Goal: Book appointment/travel/reservation

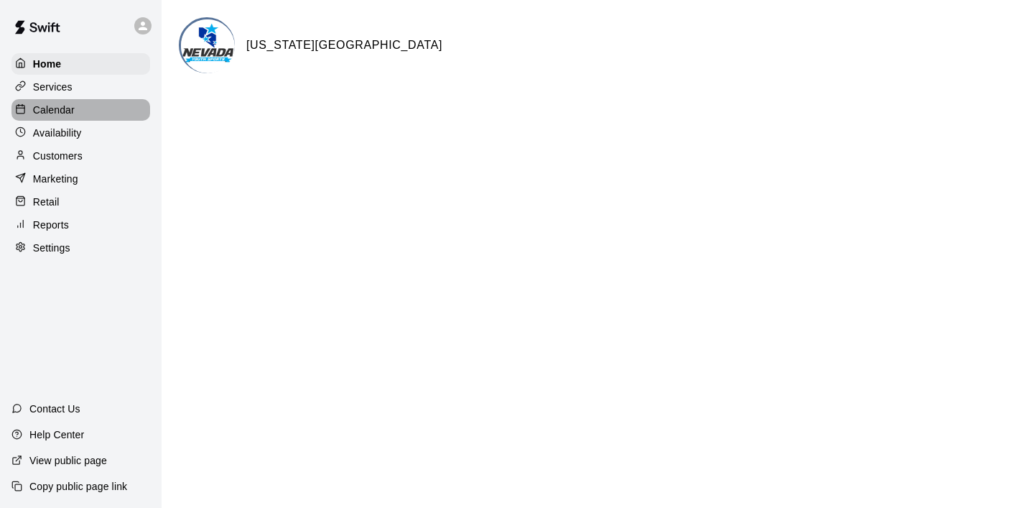
click at [68, 110] on p "Calendar" at bounding box center [54, 110] width 42 height 14
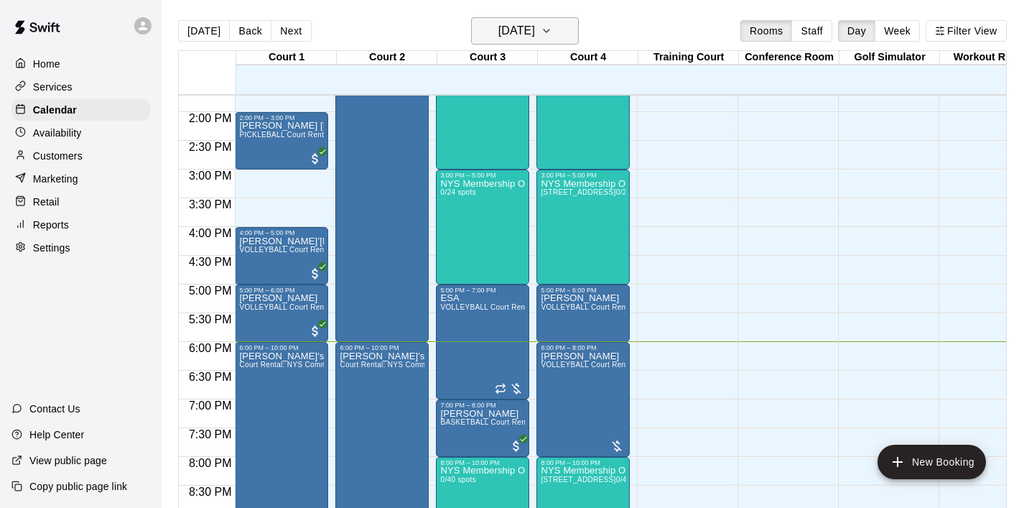
click at [552, 27] on icon "button" at bounding box center [546, 30] width 11 height 17
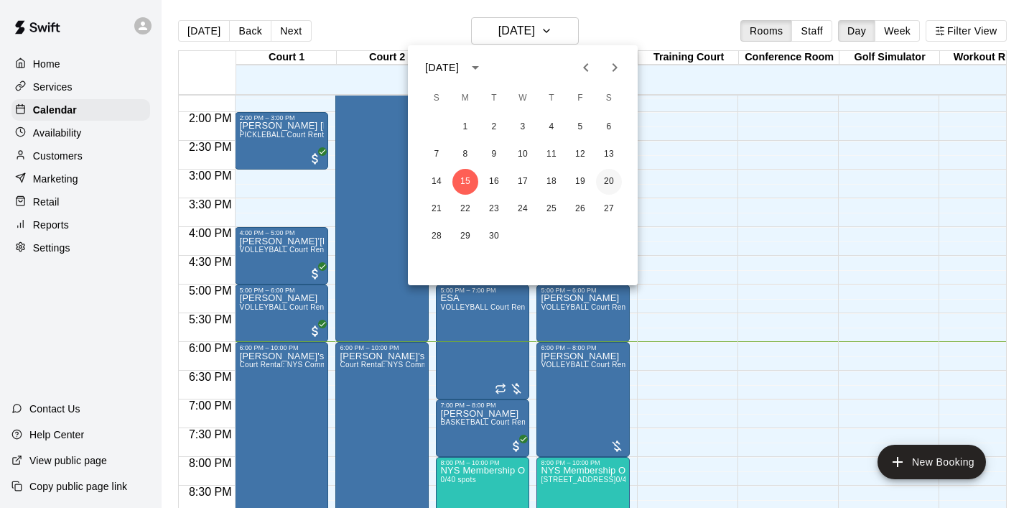
click at [608, 183] on button "20" at bounding box center [609, 182] width 26 height 26
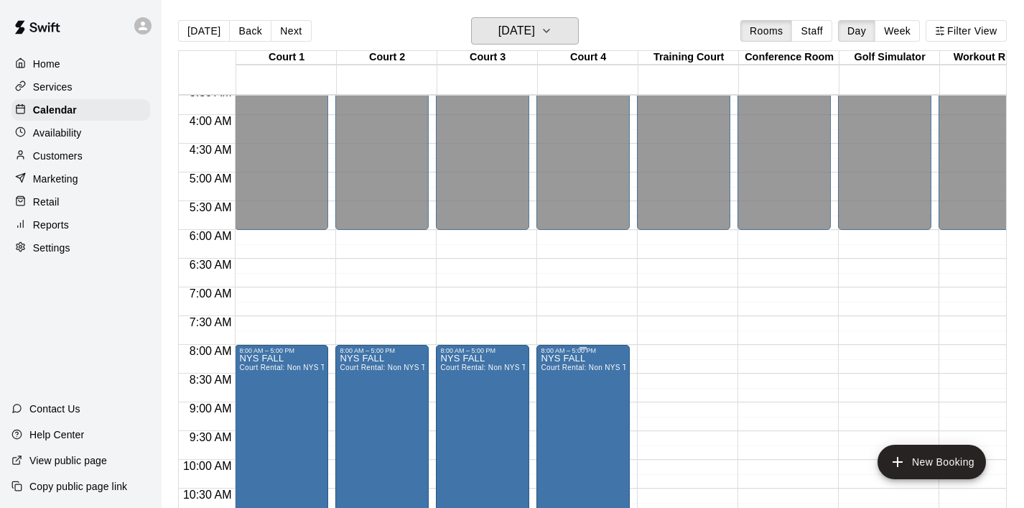
scroll to position [217, 0]
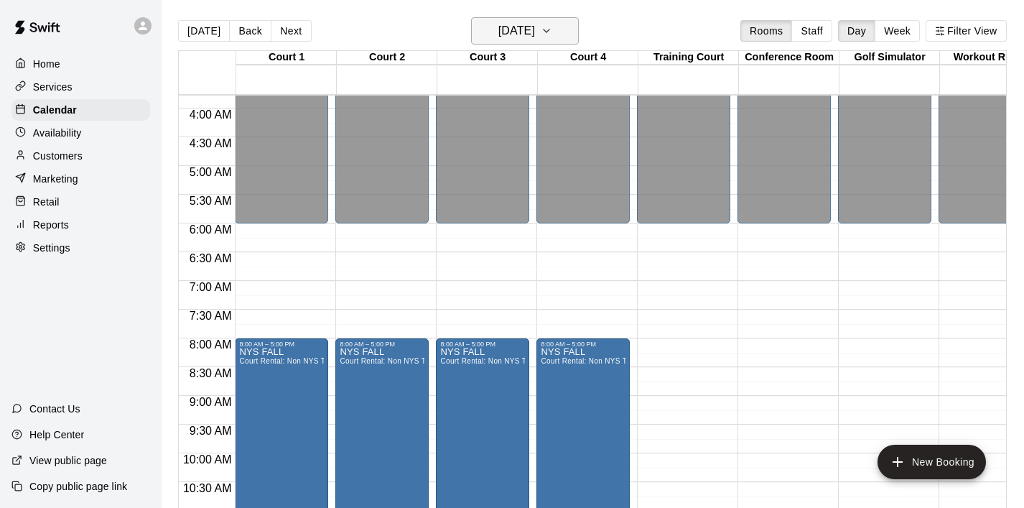
click at [552, 34] on icon "button" at bounding box center [546, 30] width 11 height 17
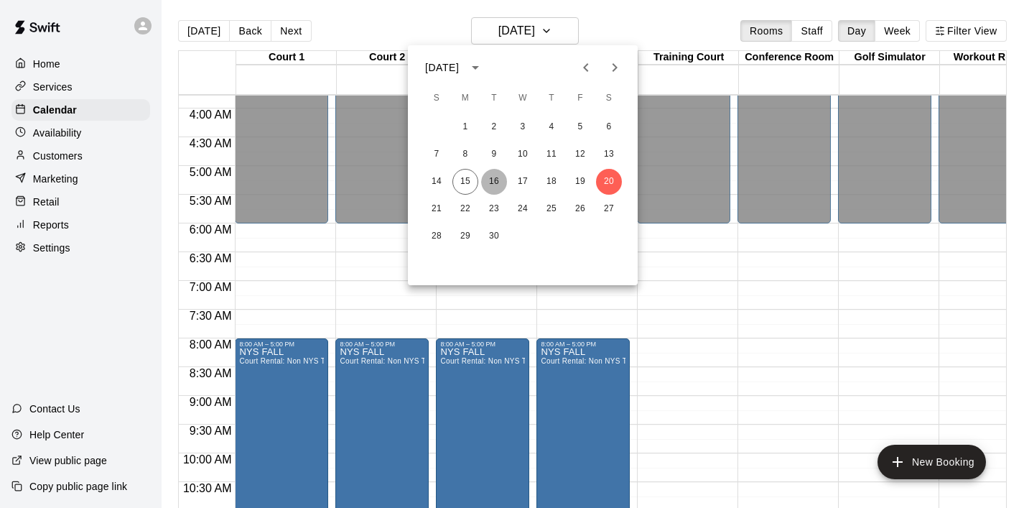
click at [491, 190] on button "16" at bounding box center [494, 182] width 26 height 26
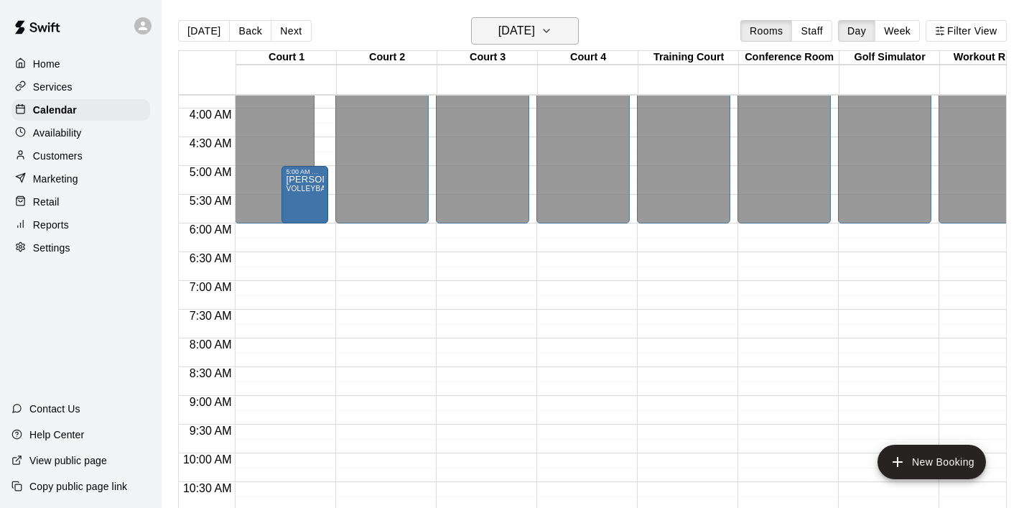
click at [552, 28] on icon "button" at bounding box center [546, 30] width 11 height 17
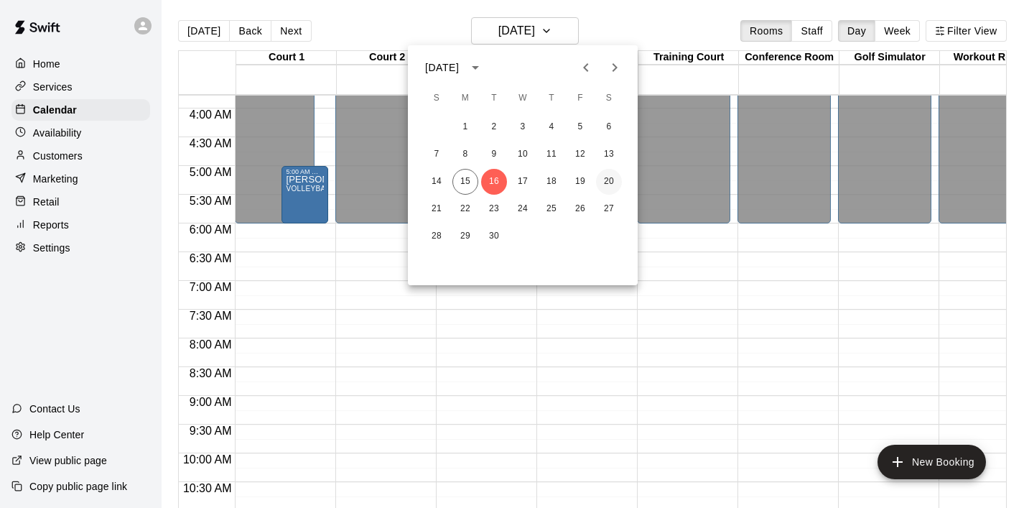
click at [605, 182] on button "20" at bounding box center [609, 182] width 26 height 26
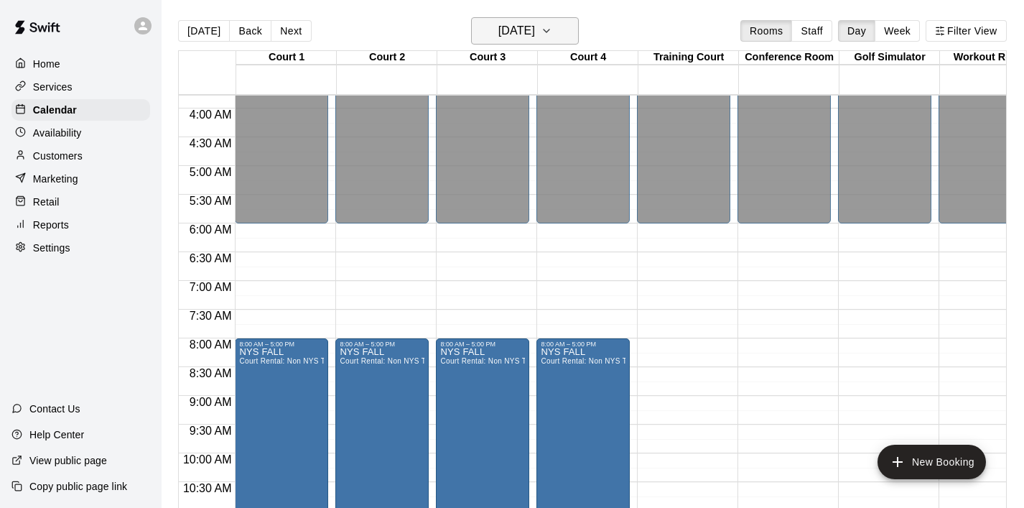
click at [552, 27] on icon "button" at bounding box center [546, 30] width 11 height 17
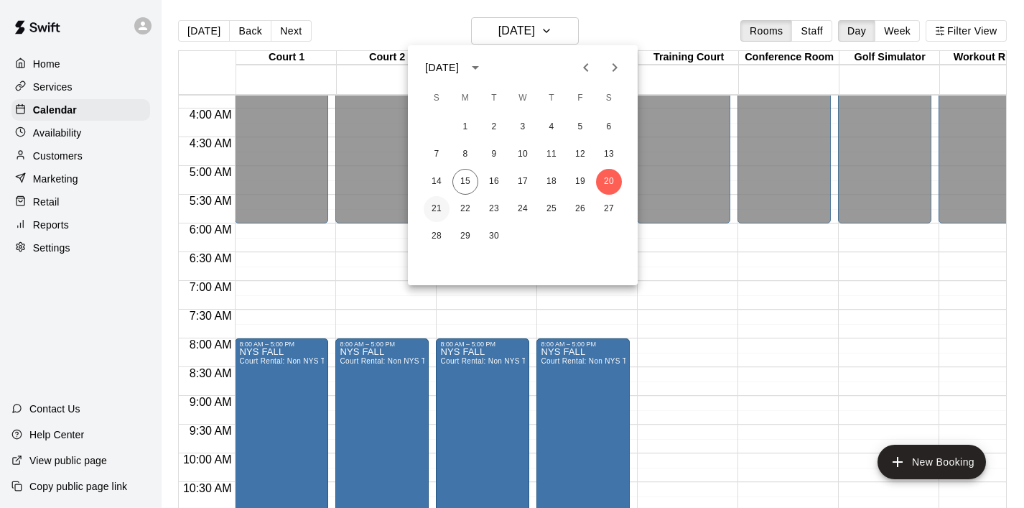
click at [429, 210] on button "21" at bounding box center [437, 209] width 26 height 26
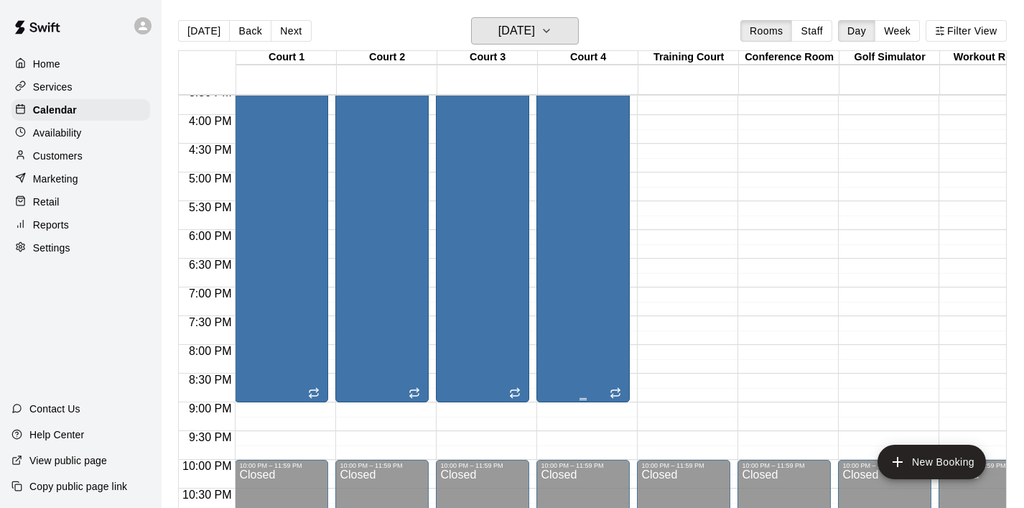
scroll to position [901, 0]
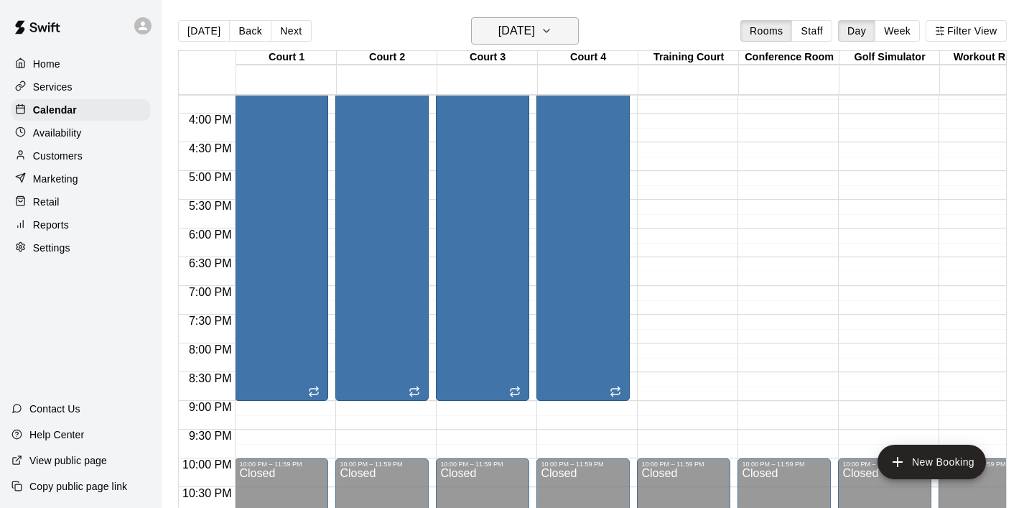
click at [552, 30] on icon "button" at bounding box center [546, 30] width 11 height 17
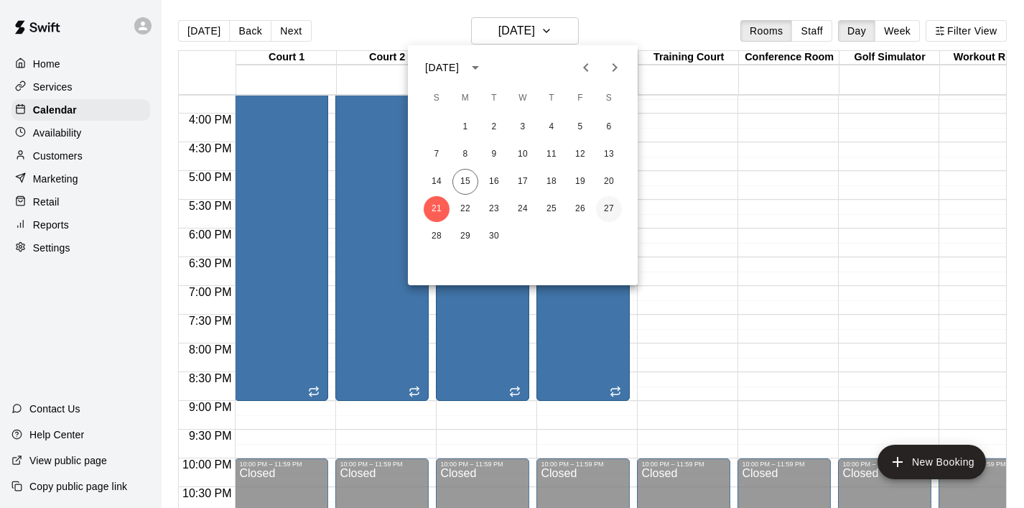
click at [601, 212] on button "27" at bounding box center [609, 209] width 26 height 26
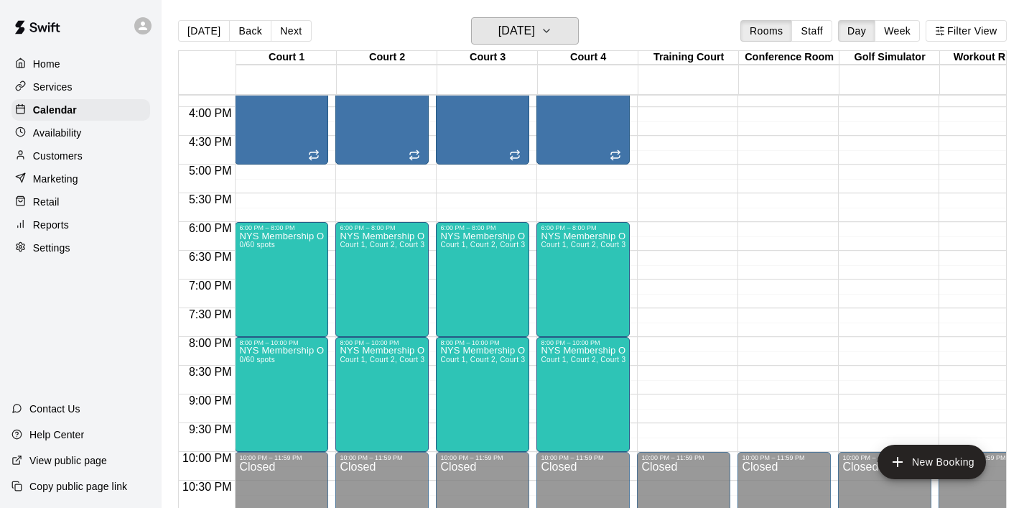
scroll to position [906, 0]
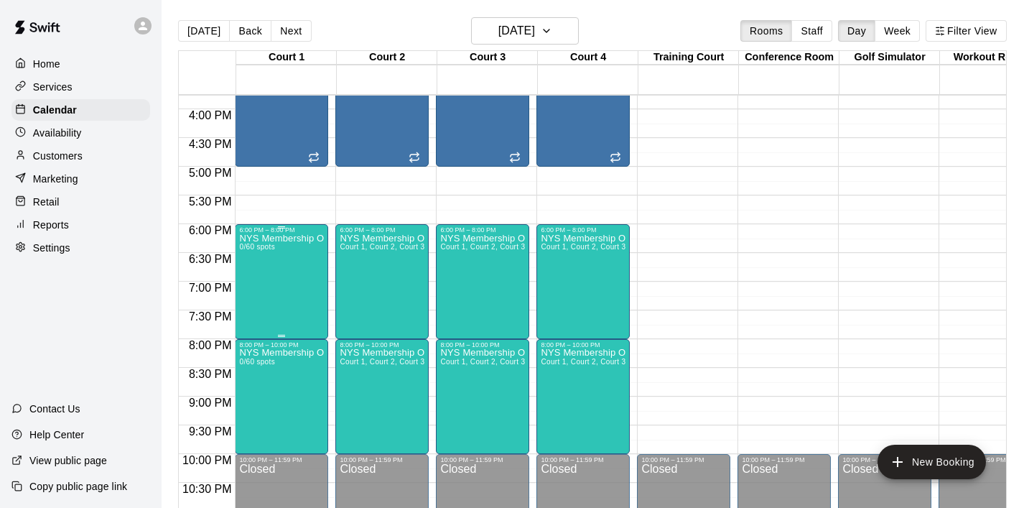
click at [284, 282] on div "NYS Membership Open Gym / Drop-Ins 0/60 spots" at bounding box center [281, 487] width 85 height 508
click at [259, 312] on icon "delete" at bounding box center [254, 317] width 10 height 13
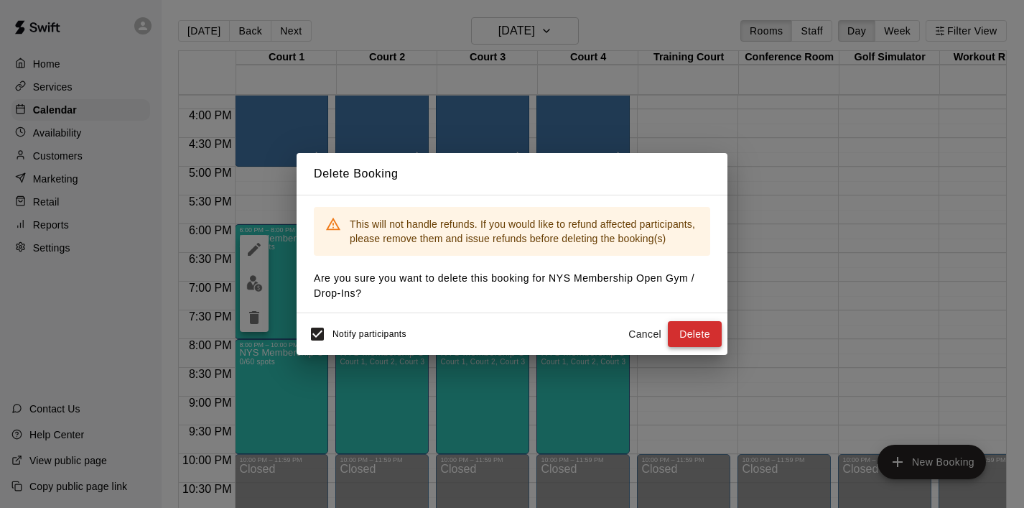
click at [702, 333] on button "Delete" at bounding box center [695, 334] width 54 height 27
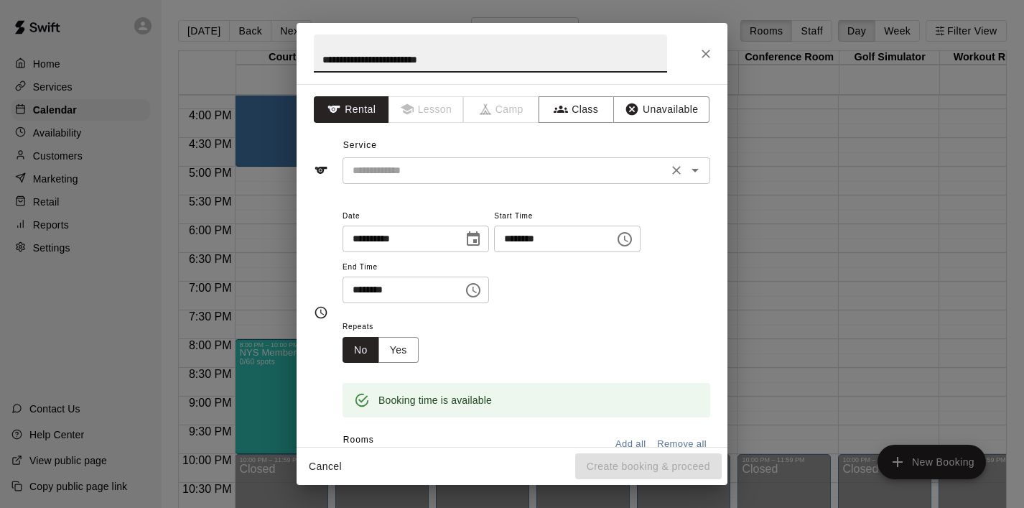
type input "**********"
click at [570, 176] on input "text" at bounding box center [505, 171] width 317 height 18
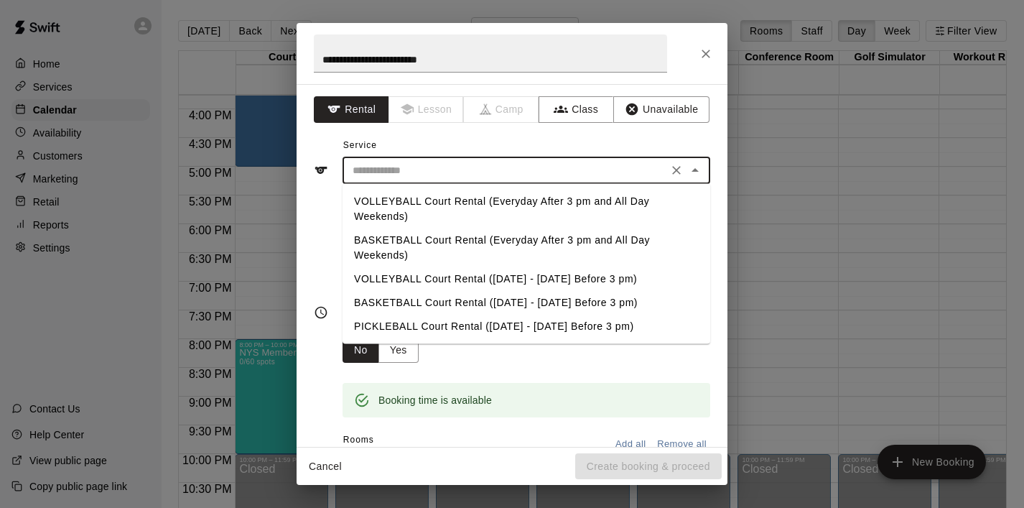
click at [501, 197] on li "VOLLEYBALL Court Rental (Everyday After 3 pm and All Day Weekends)" at bounding box center [527, 209] width 368 height 39
type input "**********"
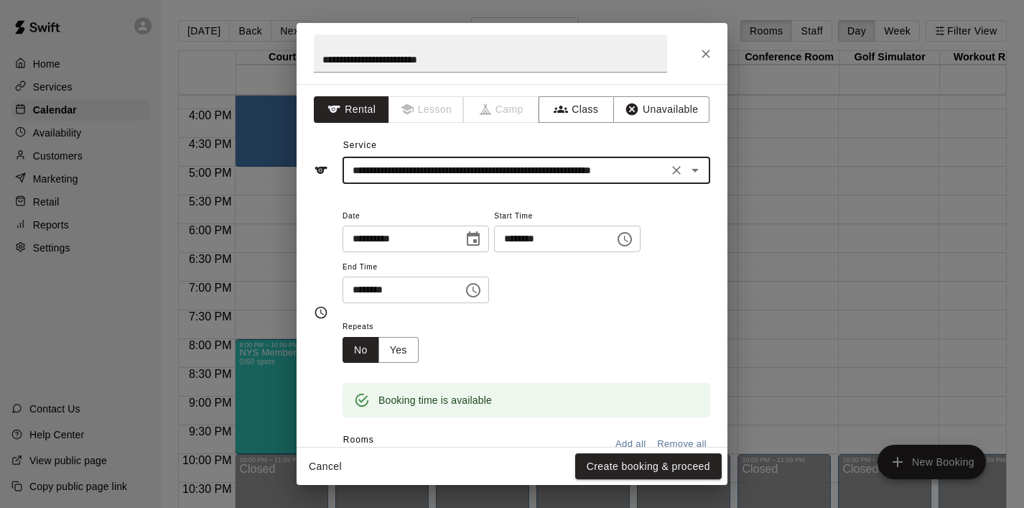
click at [480, 290] on icon "Choose time, selected time is 5:30 PM" at bounding box center [473, 290] width 14 height 14
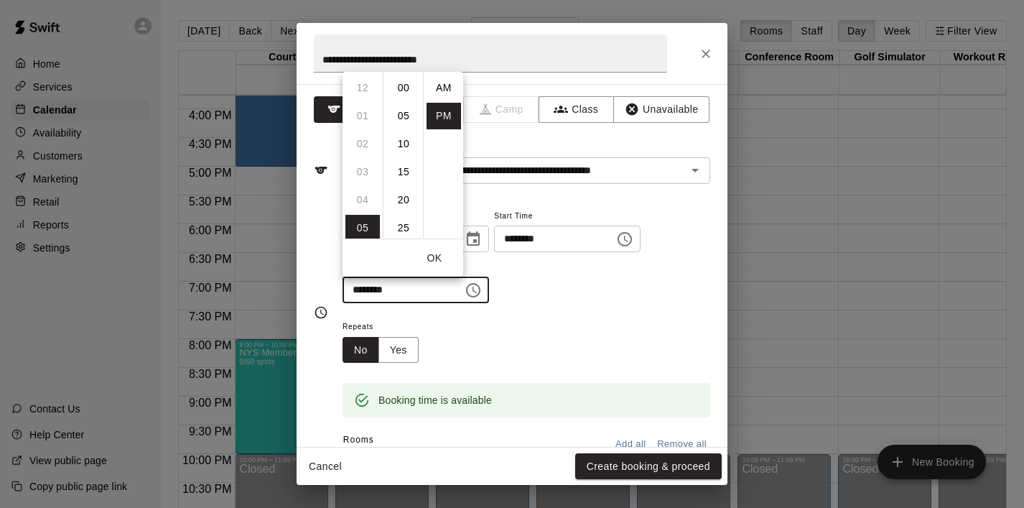
scroll to position [26, 0]
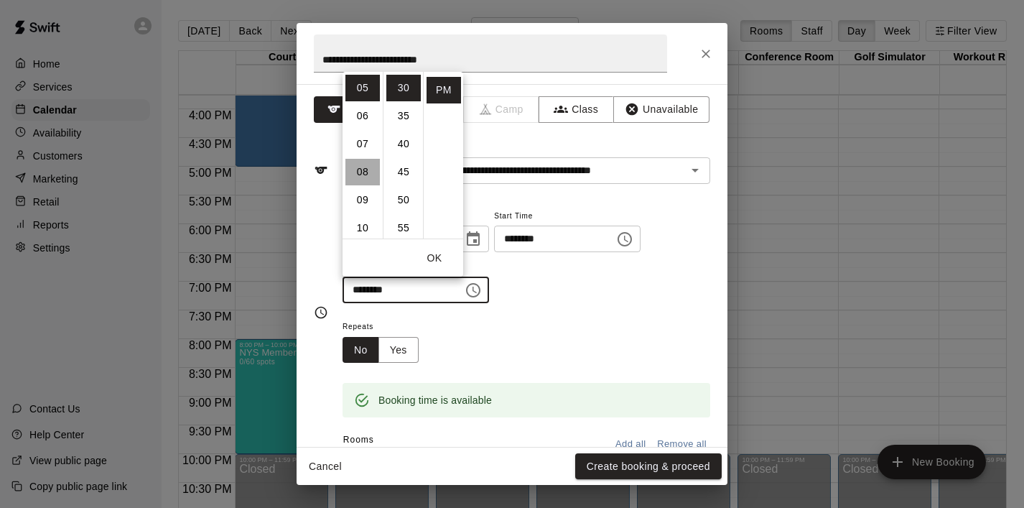
click at [368, 167] on li "08" at bounding box center [362, 172] width 34 height 27
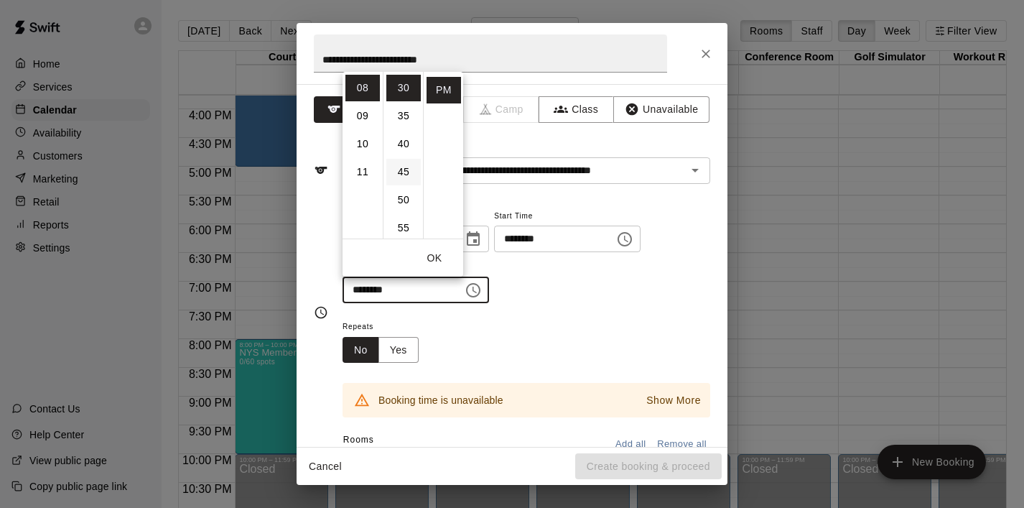
scroll to position [0, 0]
click at [401, 95] on li "00" at bounding box center [403, 88] width 34 height 27
type input "********"
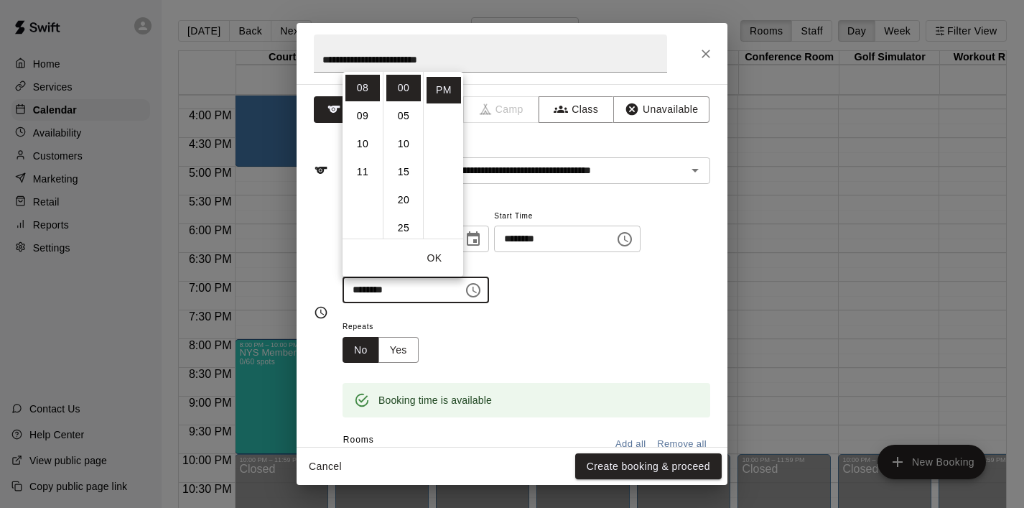
click at [434, 253] on button "OK" at bounding box center [435, 258] width 46 height 27
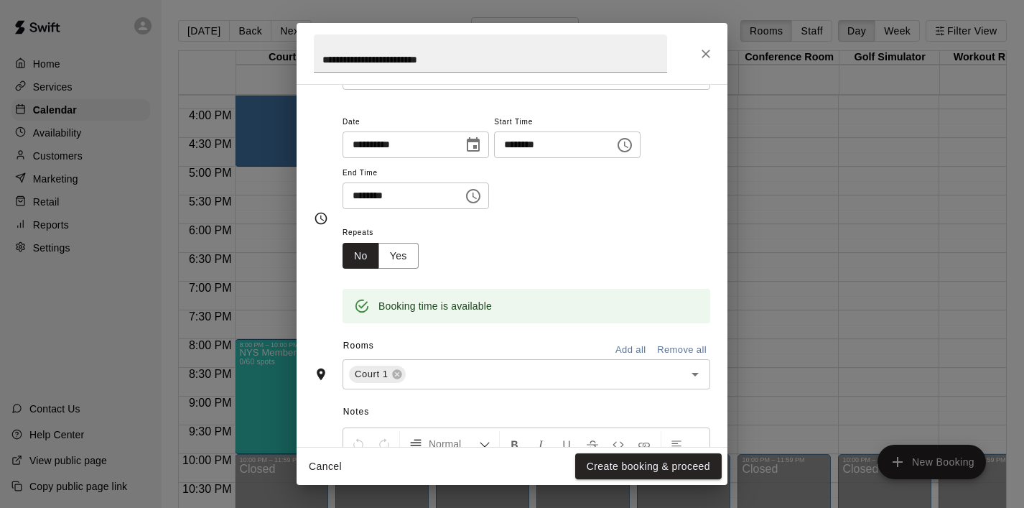
scroll to position [103, 0]
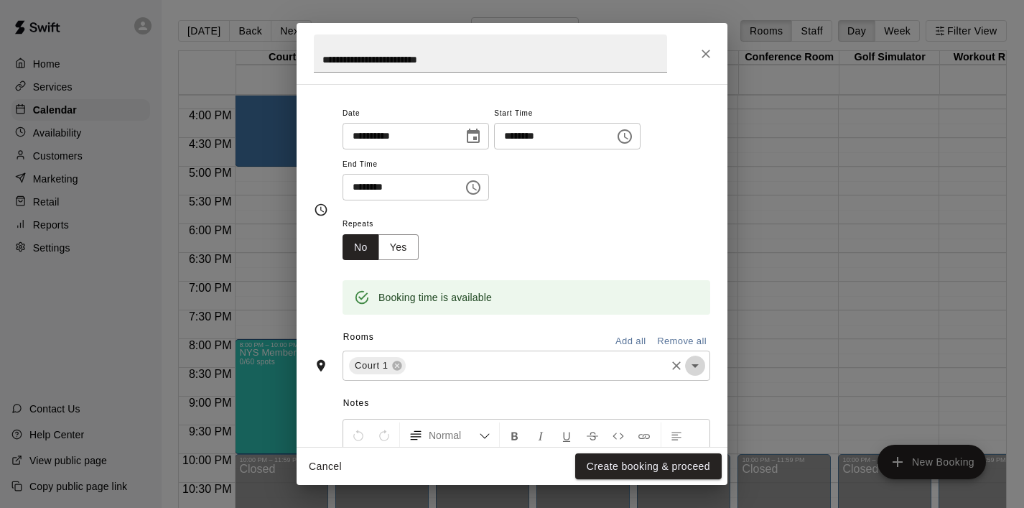
click at [694, 364] on icon "Open" at bounding box center [695, 366] width 7 height 4
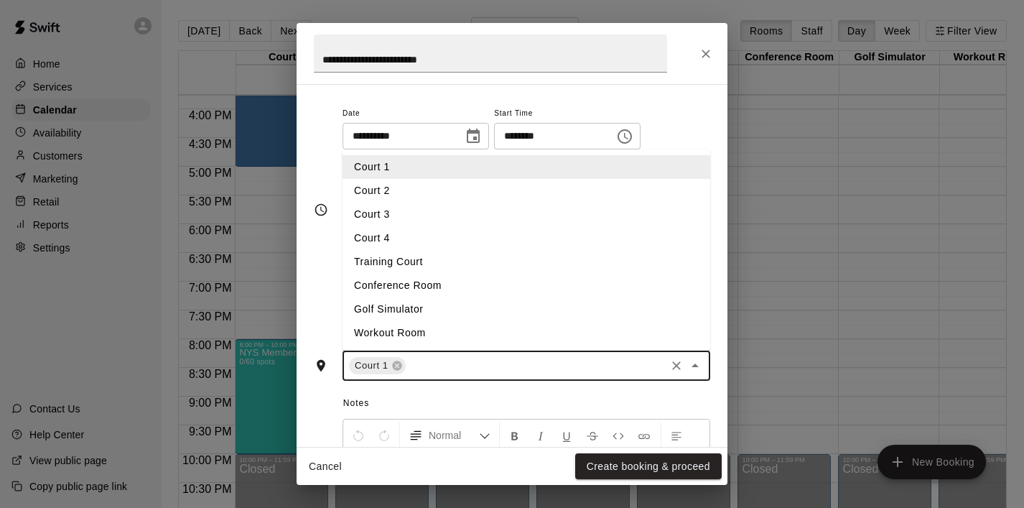
click at [694, 368] on icon "Close" at bounding box center [695, 365] width 17 height 17
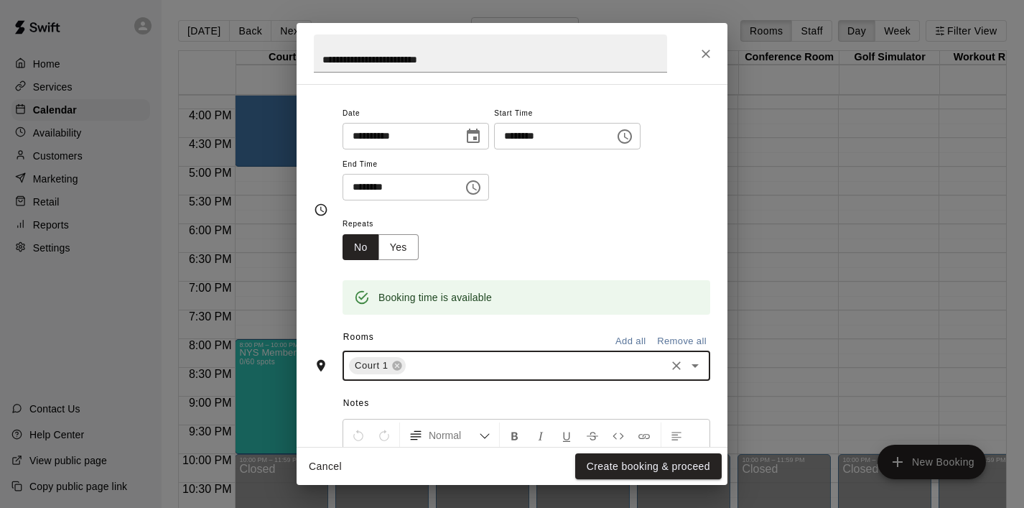
click at [693, 368] on icon "Open" at bounding box center [695, 365] width 17 height 17
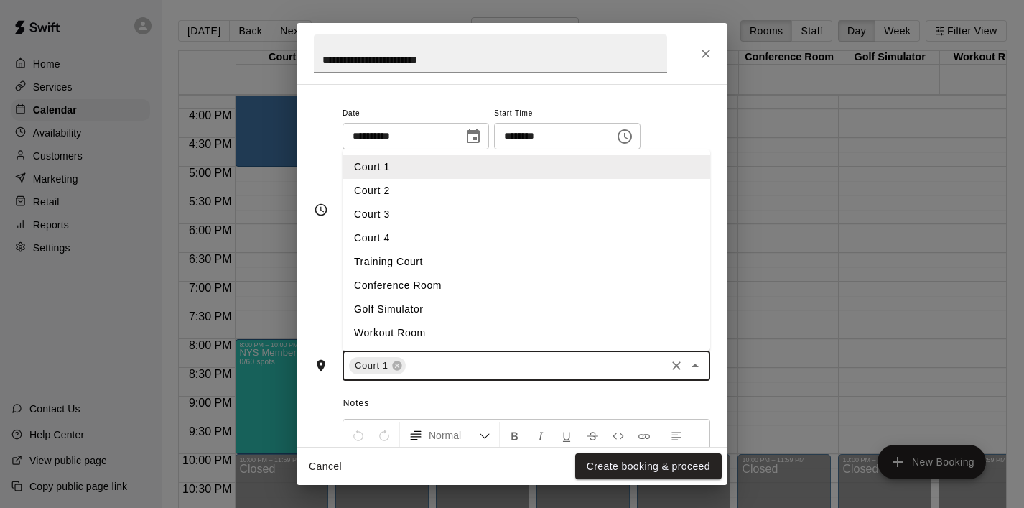
click at [436, 187] on li "Court 2" at bounding box center [527, 191] width 368 height 24
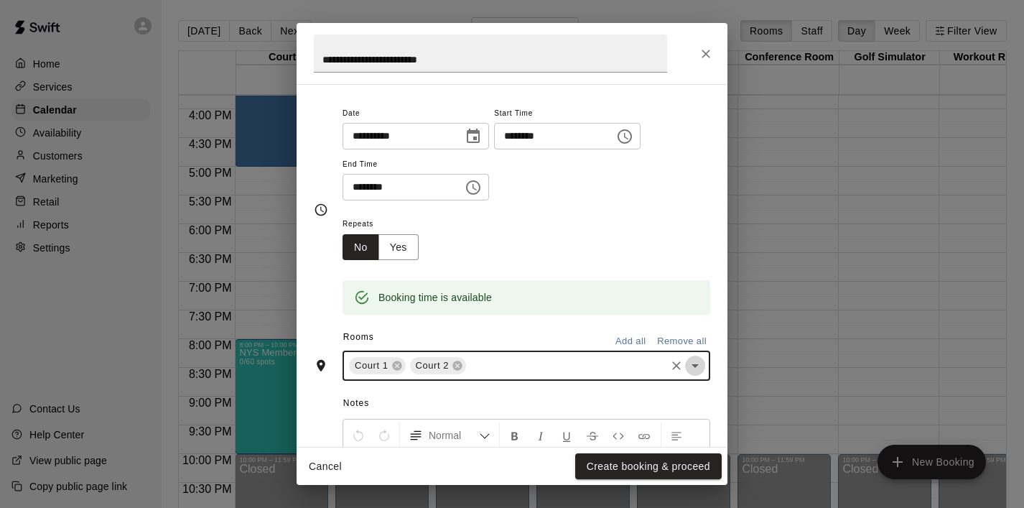
click at [694, 364] on icon "Open" at bounding box center [695, 366] width 7 height 4
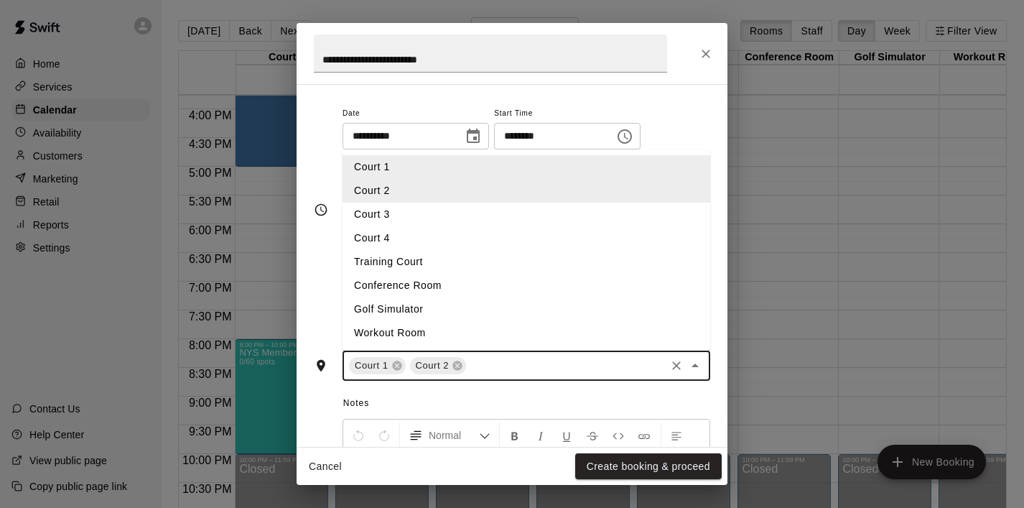
click at [554, 220] on li "Court 3" at bounding box center [527, 215] width 368 height 24
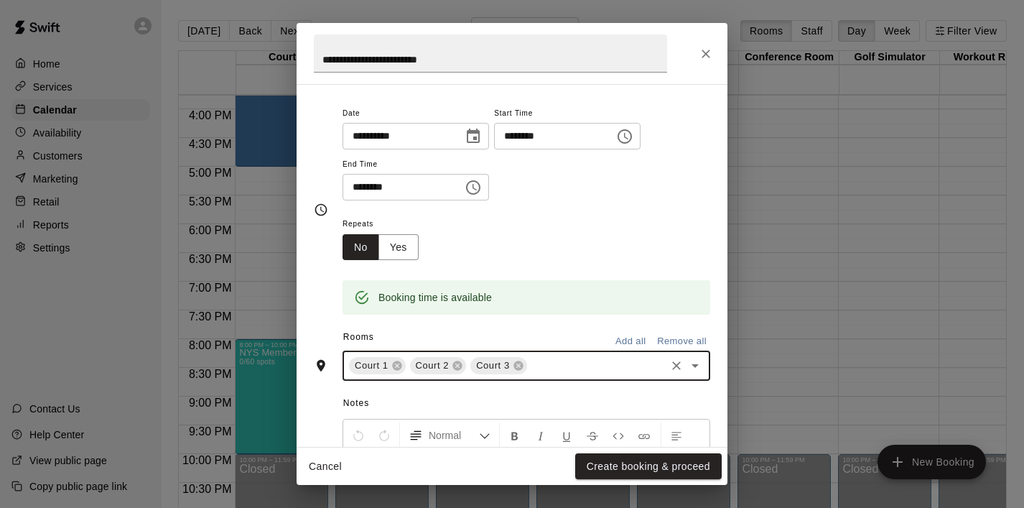
click at [697, 368] on icon "Open" at bounding box center [695, 365] width 17 height 17
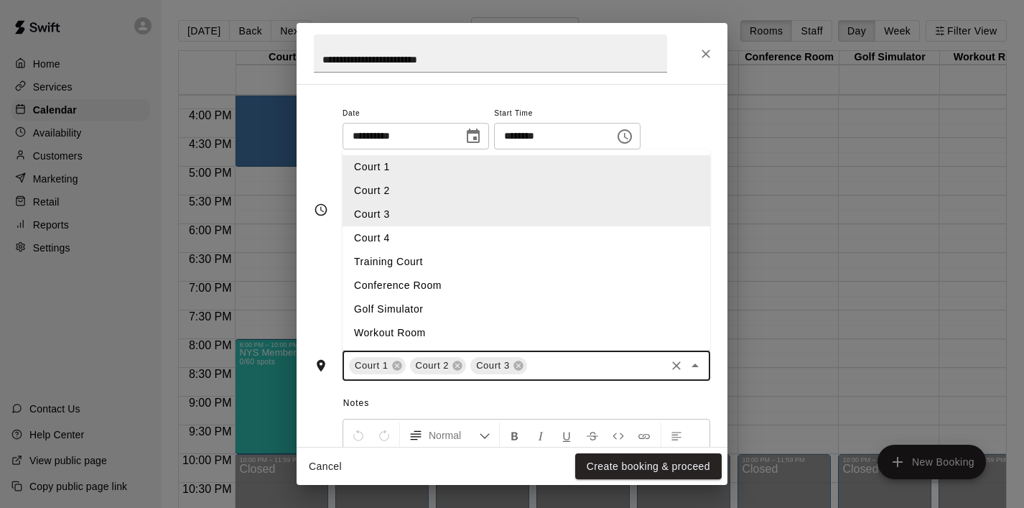
click at [406, 245] on li "Court 4" at bounding box center [527, 238] width 368 height 24
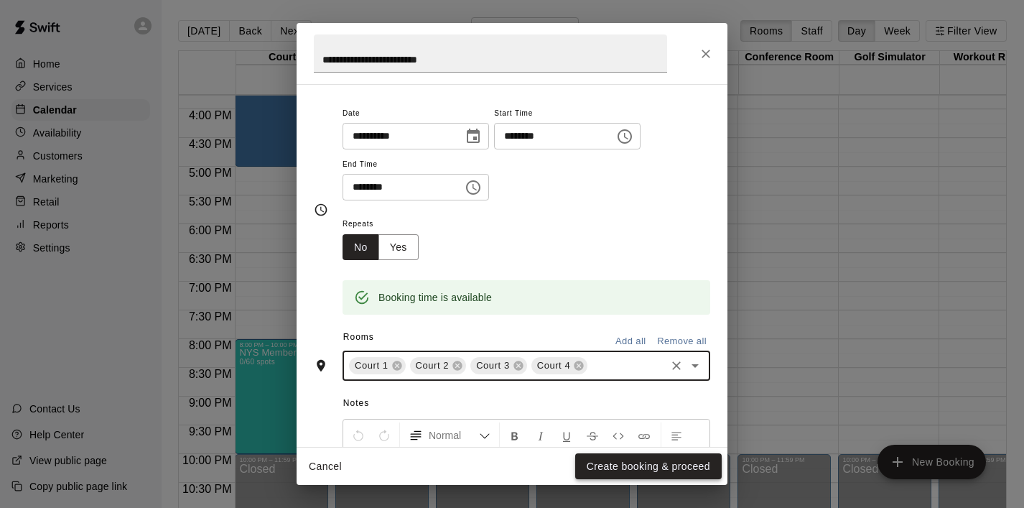
click at [629, 461] on button "Create booking & proceed" at bounding box center [648, 466] width 147 height 27
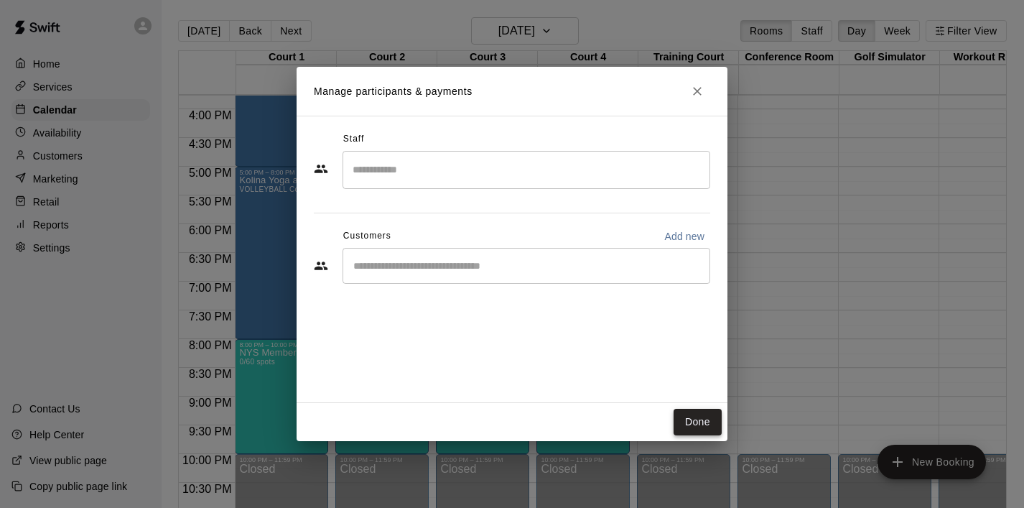
click at [688, 427] on button "Done" at bounding box center [698, 422] width 48 height 27
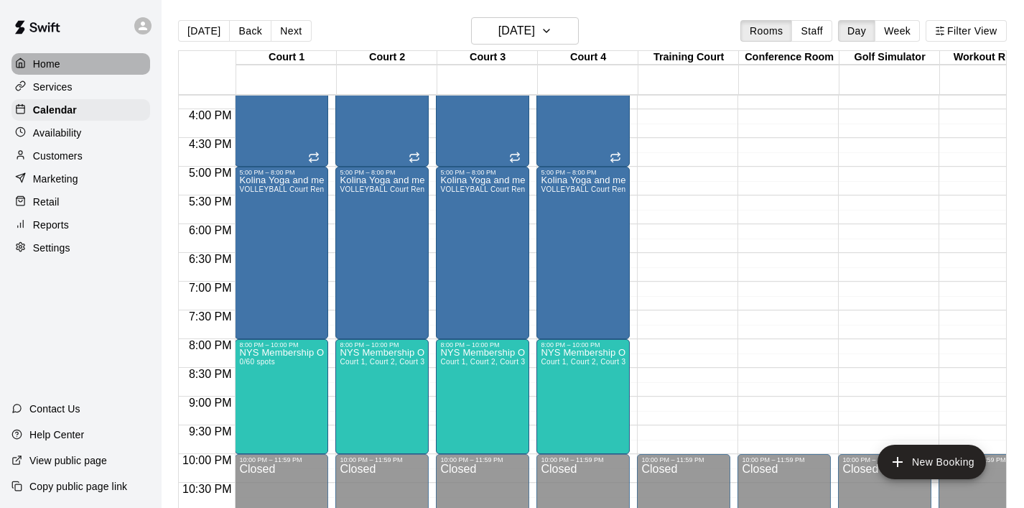
click at [51, 68] on p "Home" at bounding box center [46, 64] width 27 height 14
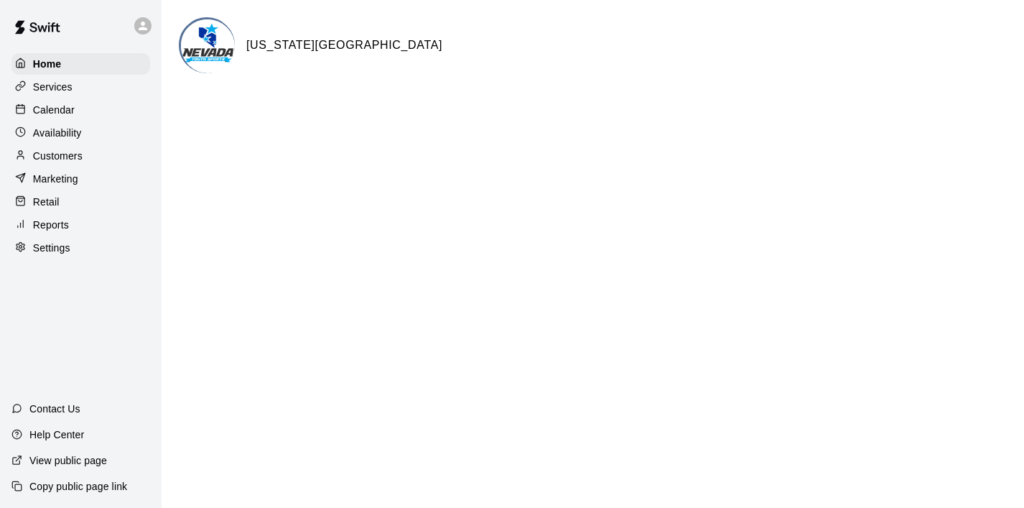
click at [58, 111] on p "Calendar" at bounding box center [54, 110] width 42 height 14
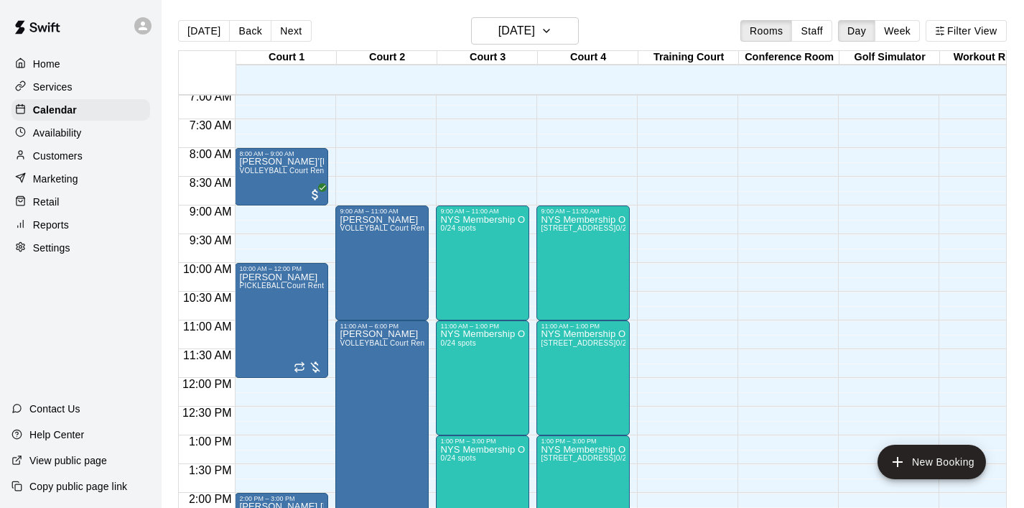
scroll to position [400, 0]
